Goal: Information Seeking & Learning: Learn about a topic

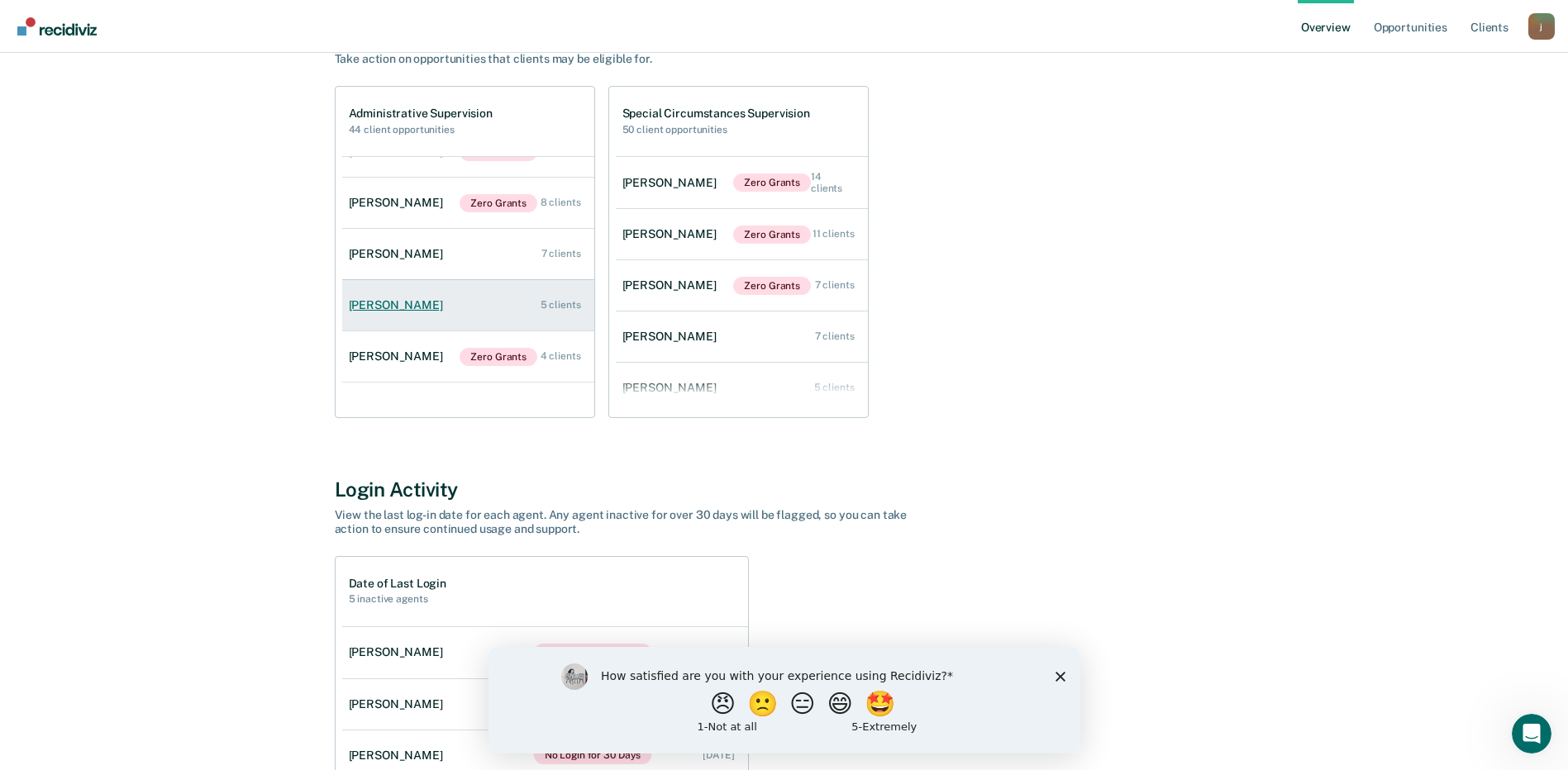
scroll to position [118, 0]
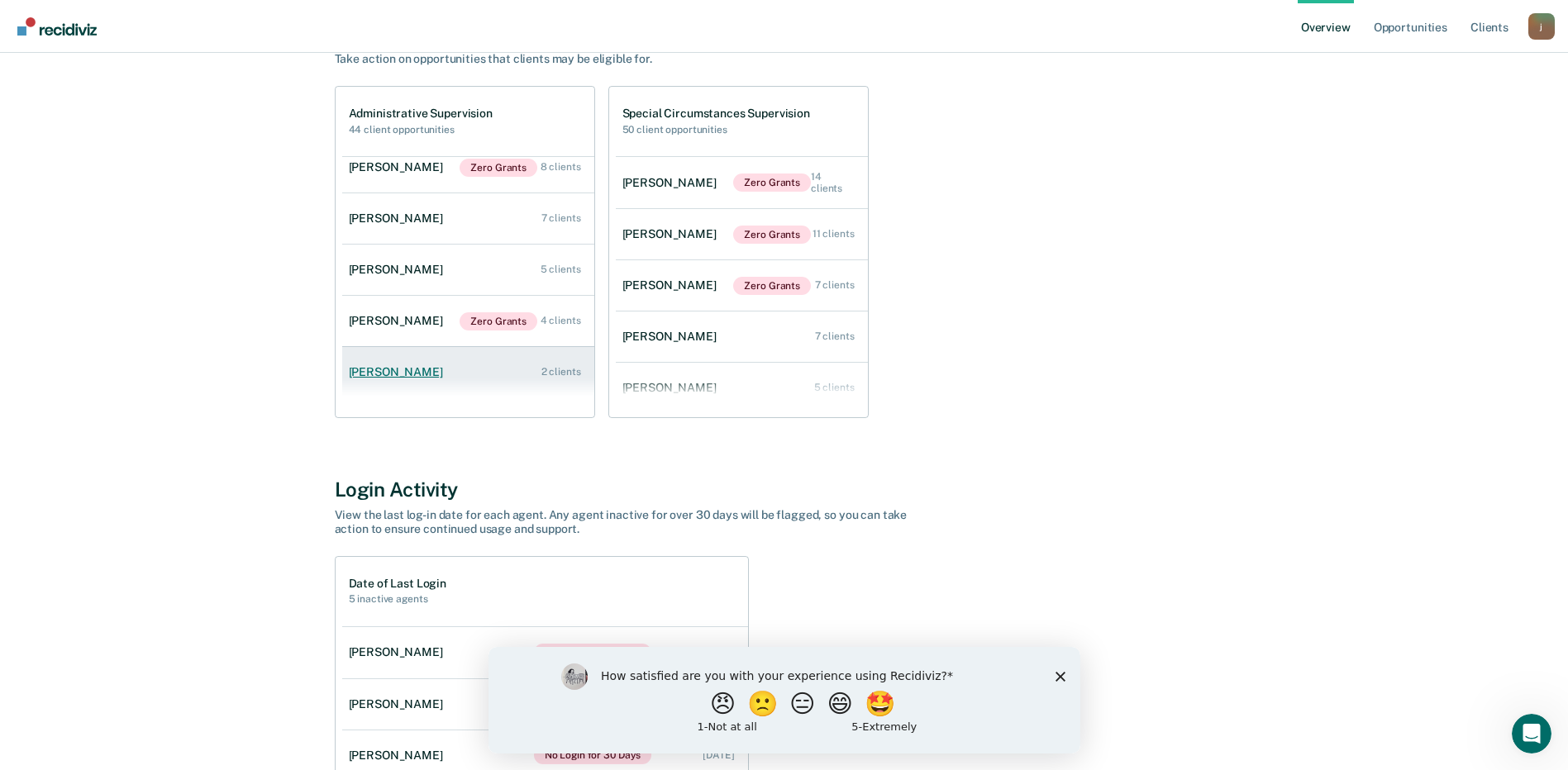
click at [420, 355] on link "[PERSON_NAME] 2 clients" at bounding box center [468, 372] width 252 height 47
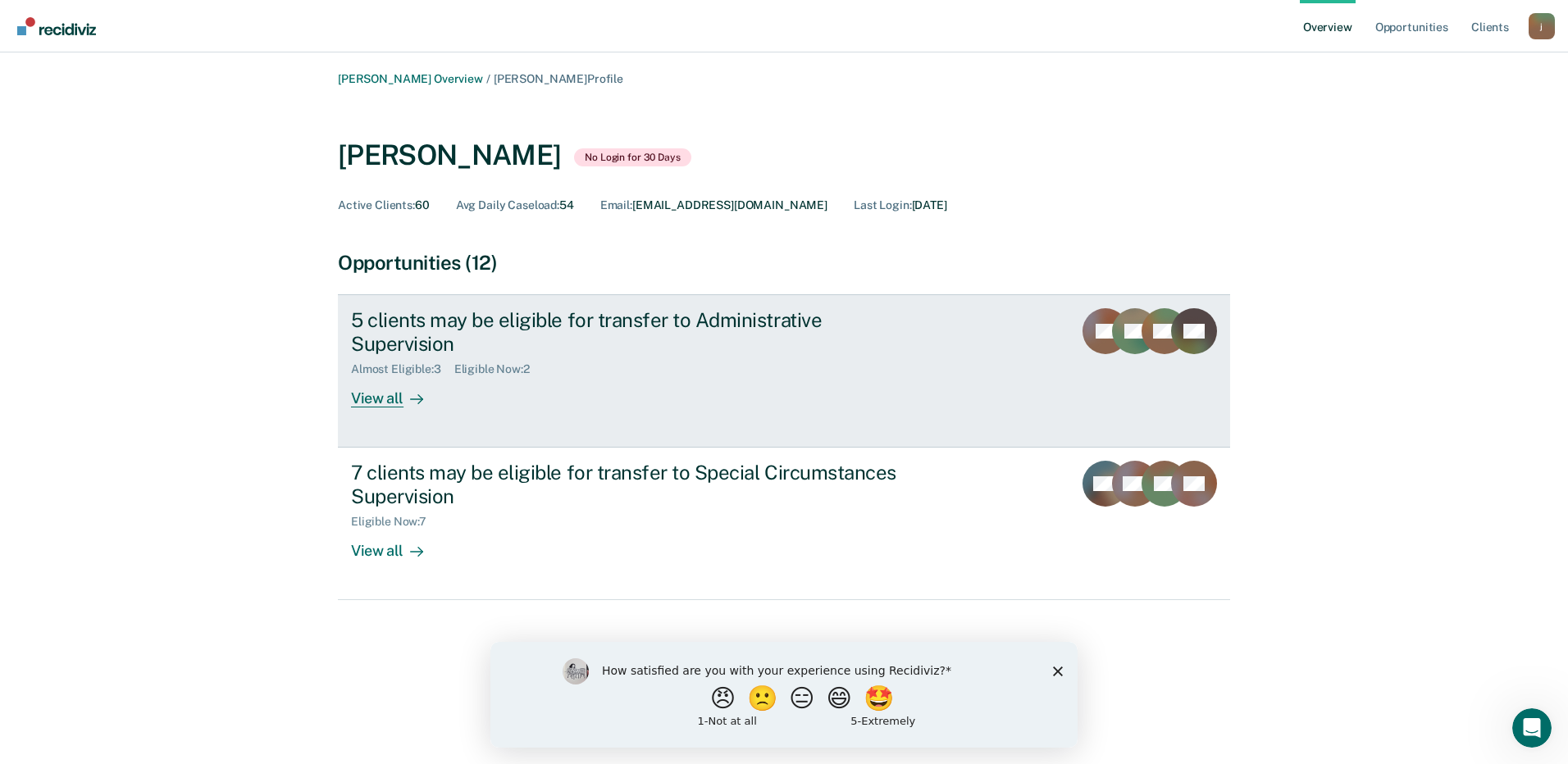
click at [636, 320] on div "5 clients may be eligible for transfer to Administrative Supervision" at bounding box center [638, 332] width 575 height 47
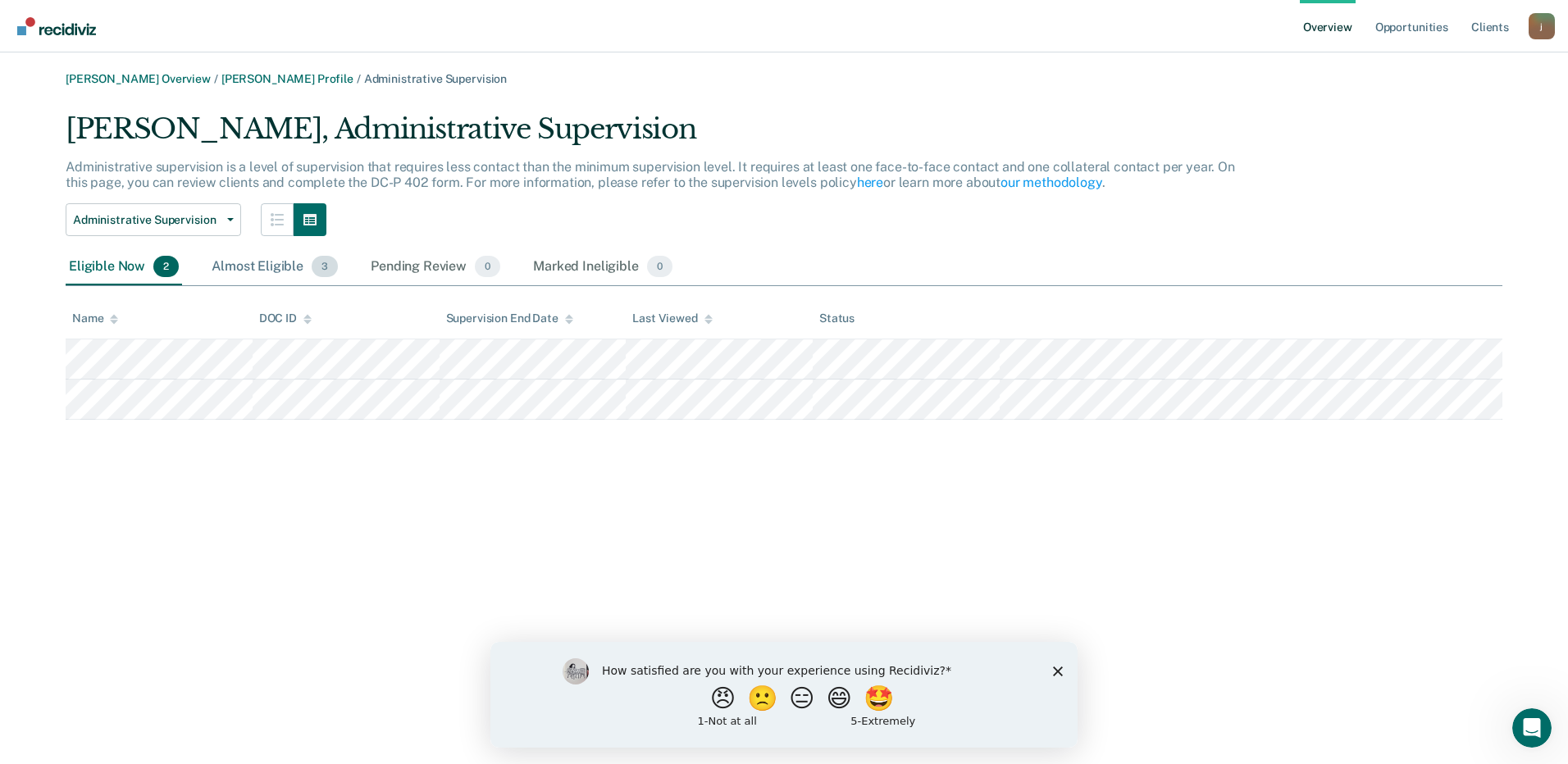
click at [293, 268] on div "Almost Eligible 3" at bounding box center [274, 267] width 133 height 37
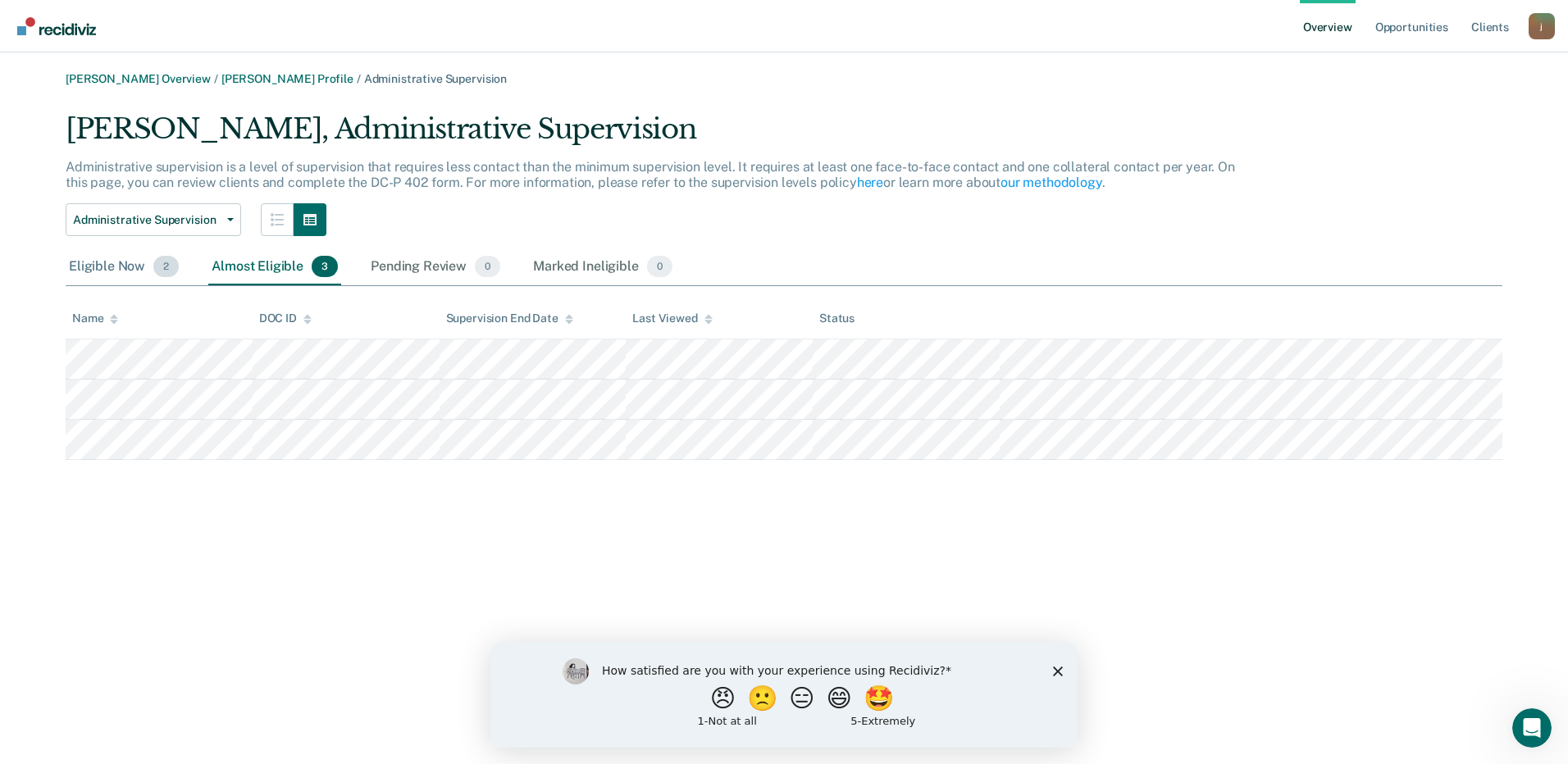
click at [114, 270] on div "Eligible Now 2" at bounding box center [123, 267] width 116 height 37
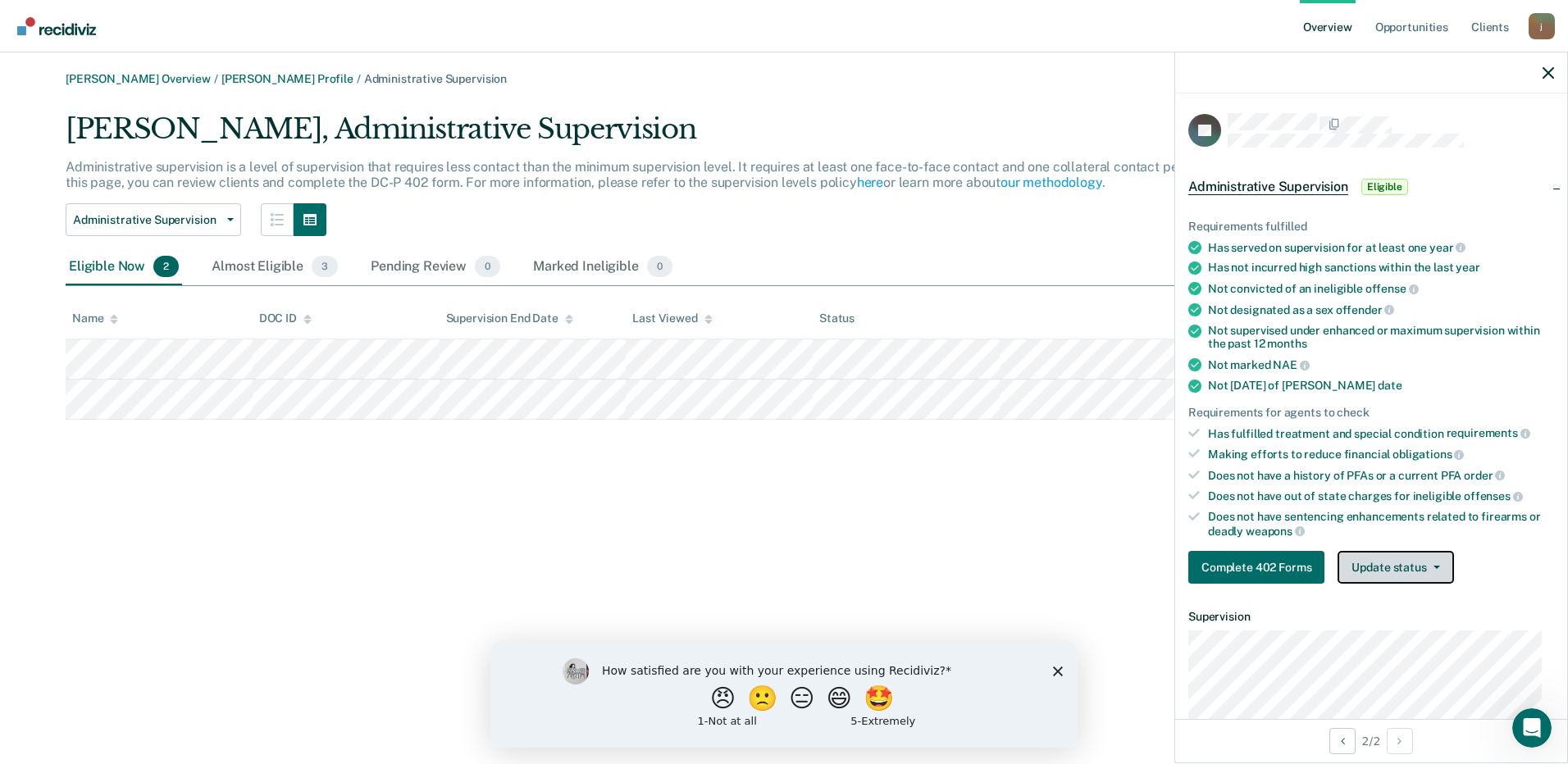
click at [1409, 570] on button "Update status" at bounding box center [1394, 567] width 115 height 33
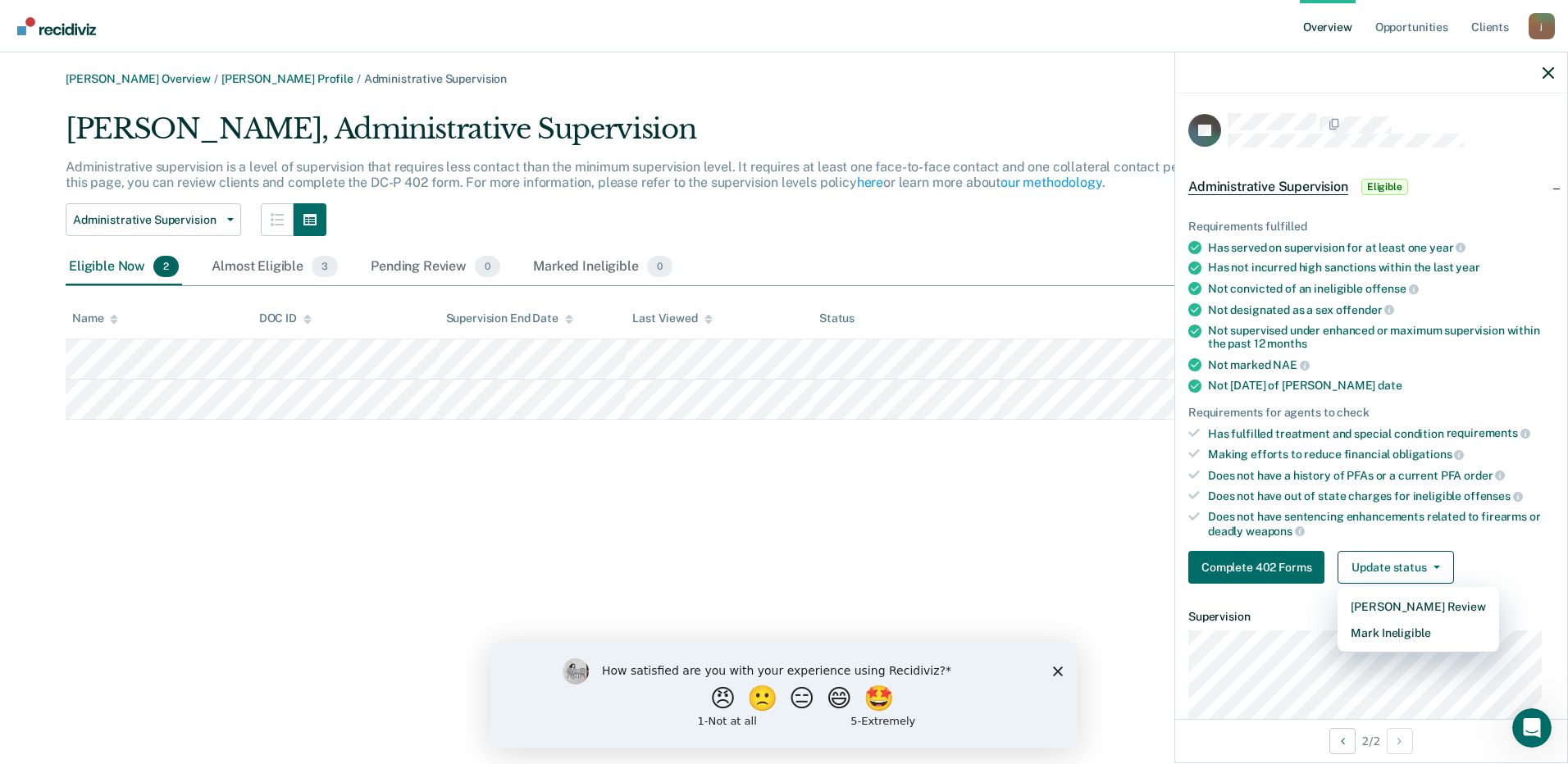
click at [1043, 575] on div "[PERSON_NAME] Overview / [PERSON_NAME] Profile / Administrative Supervision [PE…" at bounding box center [784, 392] width 1529 height 640
click at [1550, 69] on icon "button" at bounding box center [1548, 73] width 12 height 12
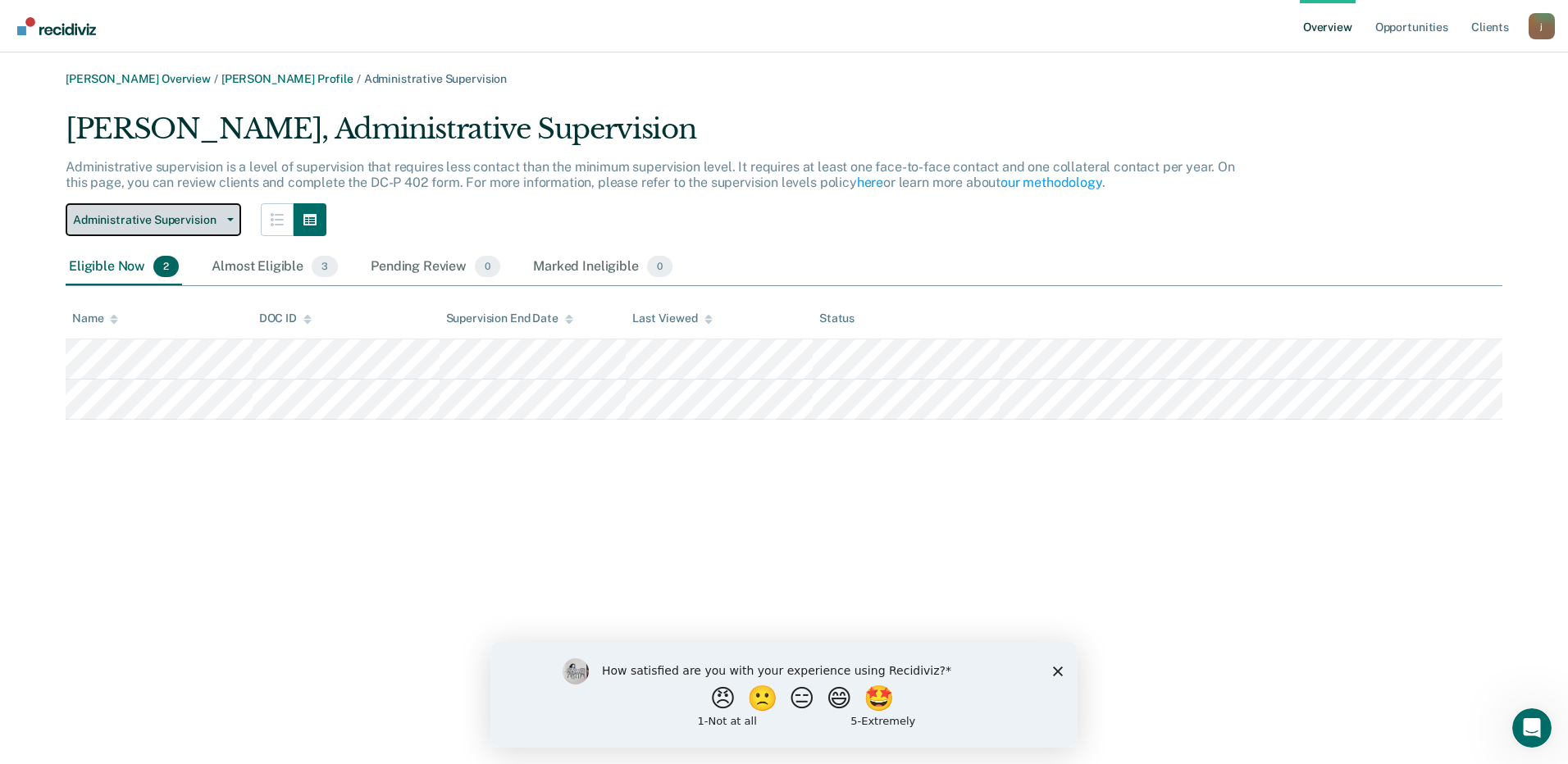
click at [168, 216] on span "Administrative Supervision" at bounding box center [147, 220] width 148 height 14
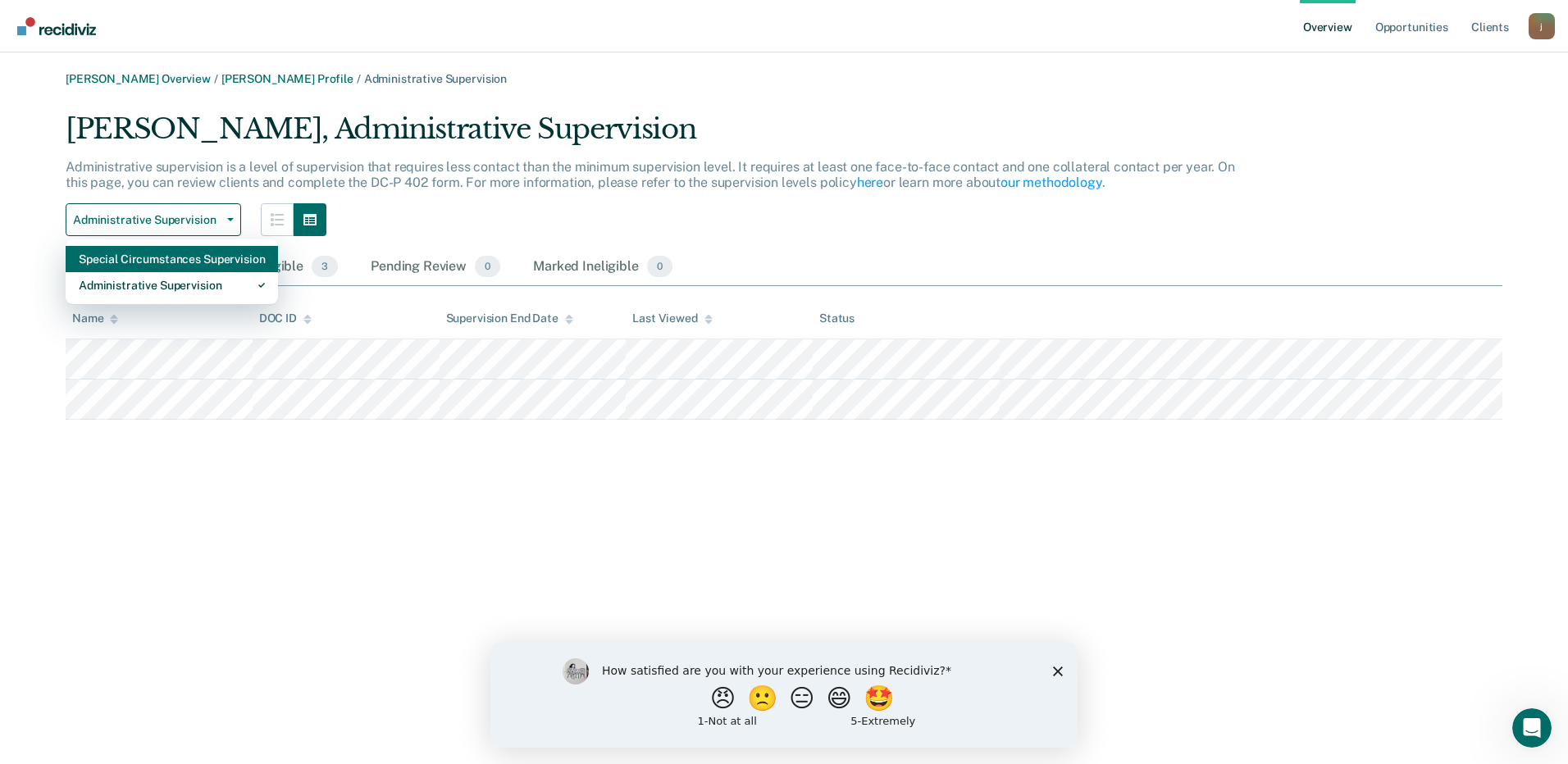
drag, startPoint x: 162, startPoint y: 282, endPoint x: 168, endPoint y: 253, distance: 29.6
click at [168, 253] on div "Special Circumstances Supervision Administrative Supervision" at bounding box center [171, 272] width 212 height 65
click at [168, 253] on div "Special Circumstances Supervision" at bounding box center [172, 259] width 187 height 27
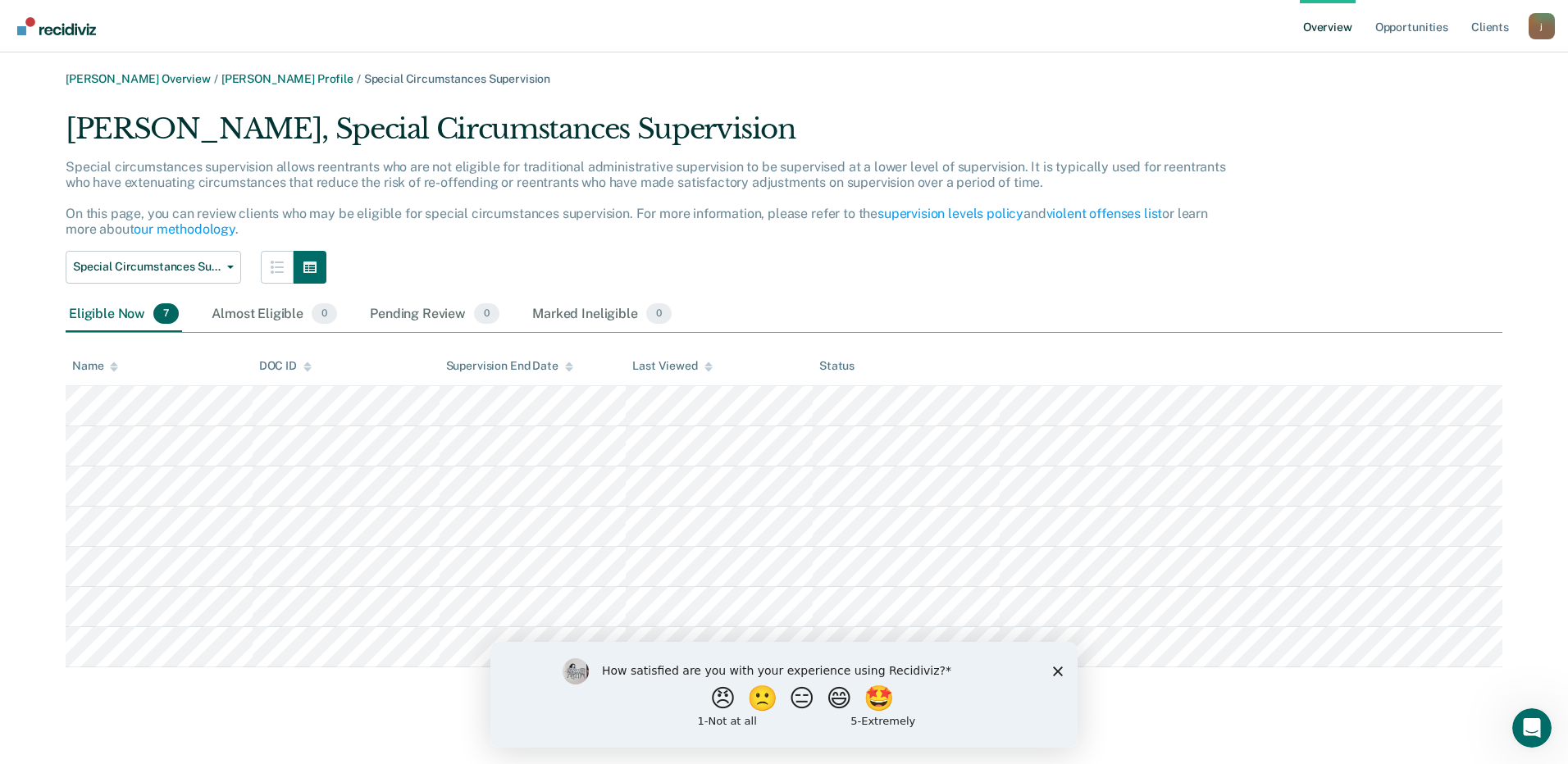
click at [979, 255] on div "Special Circumstances Supervision Special Circumstances Supervision Administrat…" at bounding box center [653, 267] width 1176 height 33
click at [1055, 668] on icon "Close survey" at bounding box center [1058, 671] width 10 height 10
